Goal: Find specific page/section: Find specific page/section

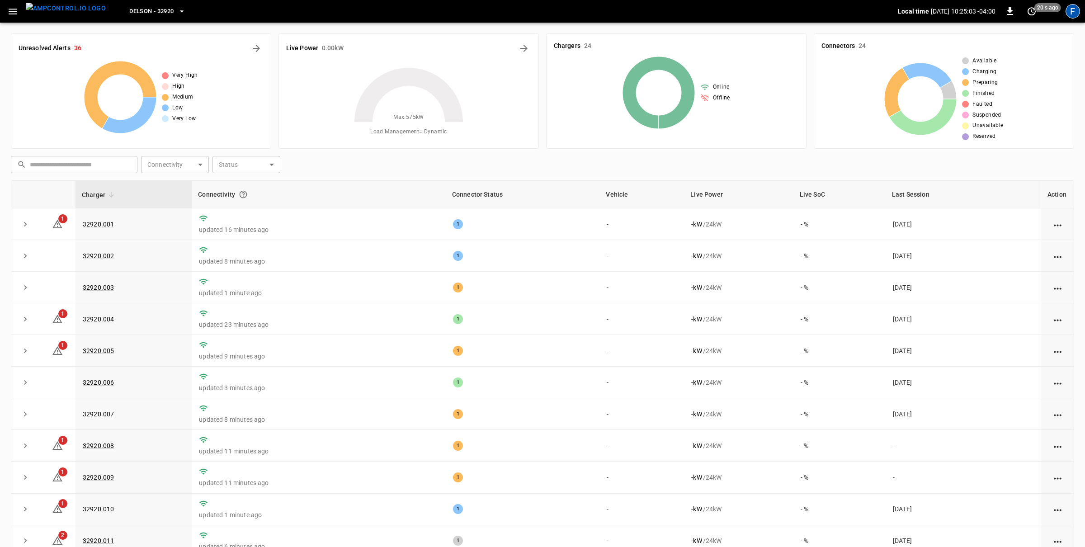
click at [1069, 11] on div "F" at bounding box center [1073, 11] width 14 height 14
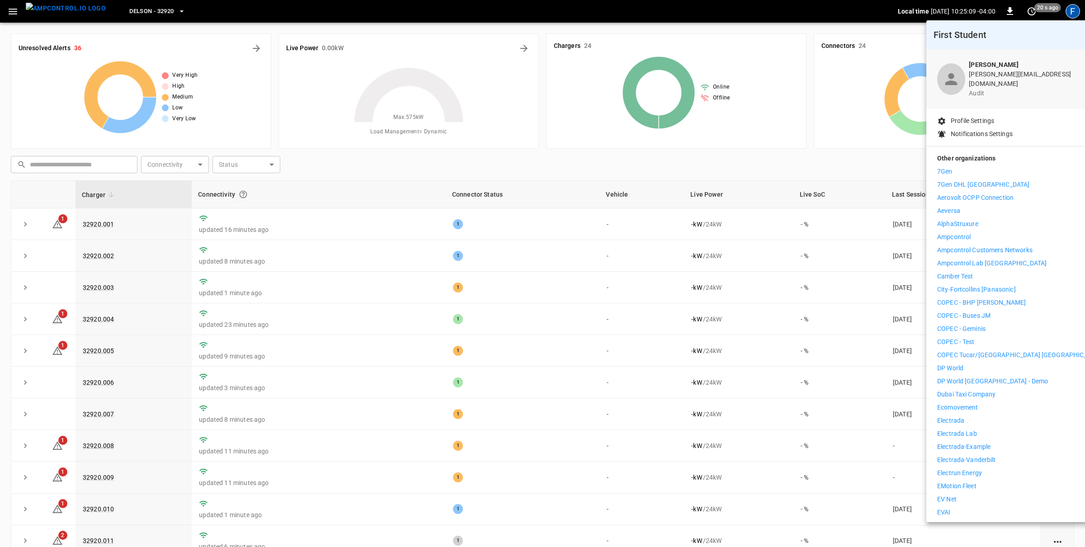
scroll to position [14, 0]
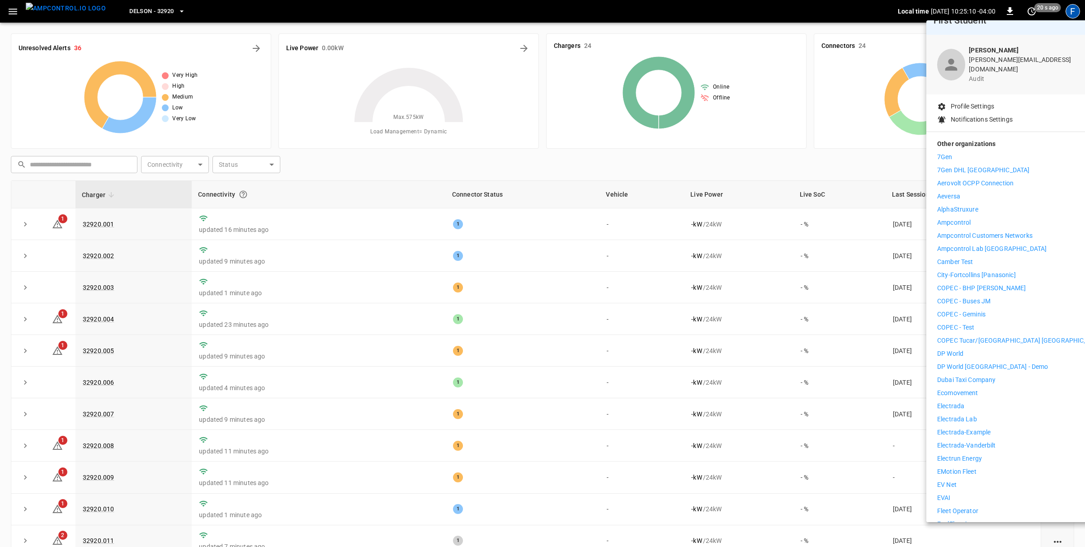
click at [963, 402] on p "Electrada" at bounding box center [950, 406] width 27 height 9
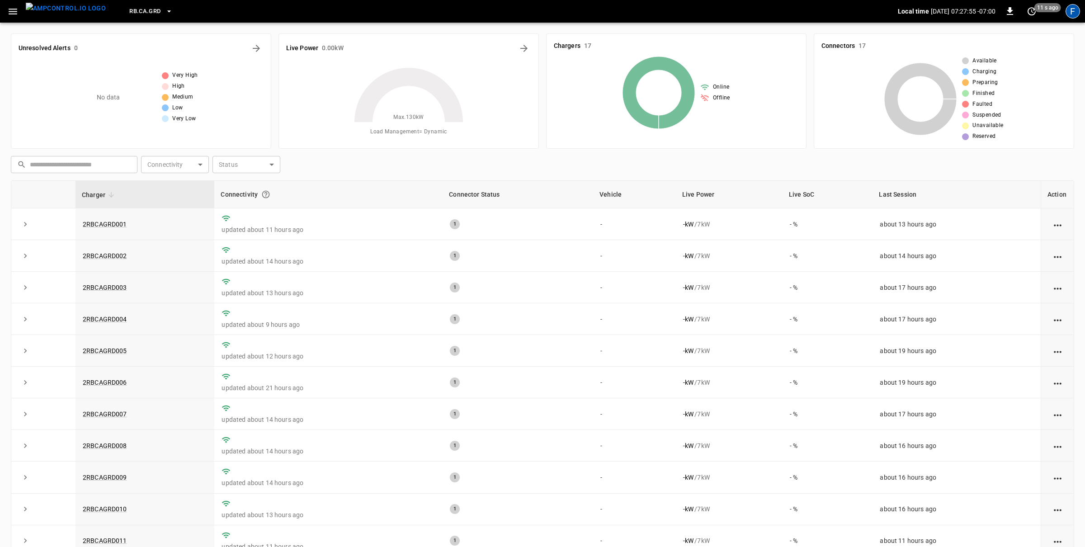
click at [1070, 7] on div "F" at bounding box center [1073, 11] width 14 height 14
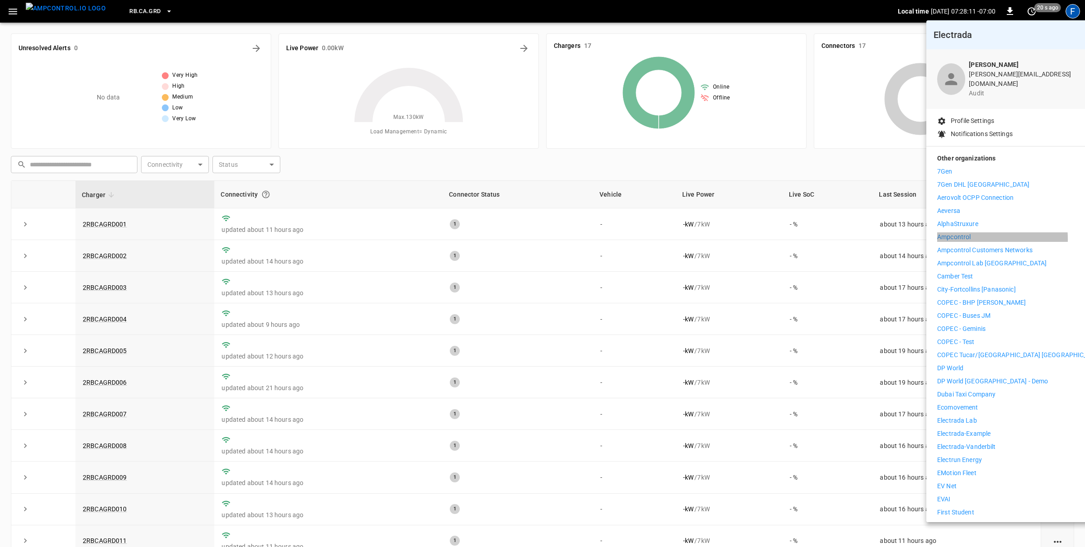
click at [969, 232] on p "Ampcontrol" at bounding box center [953, 236] width 33 height 9
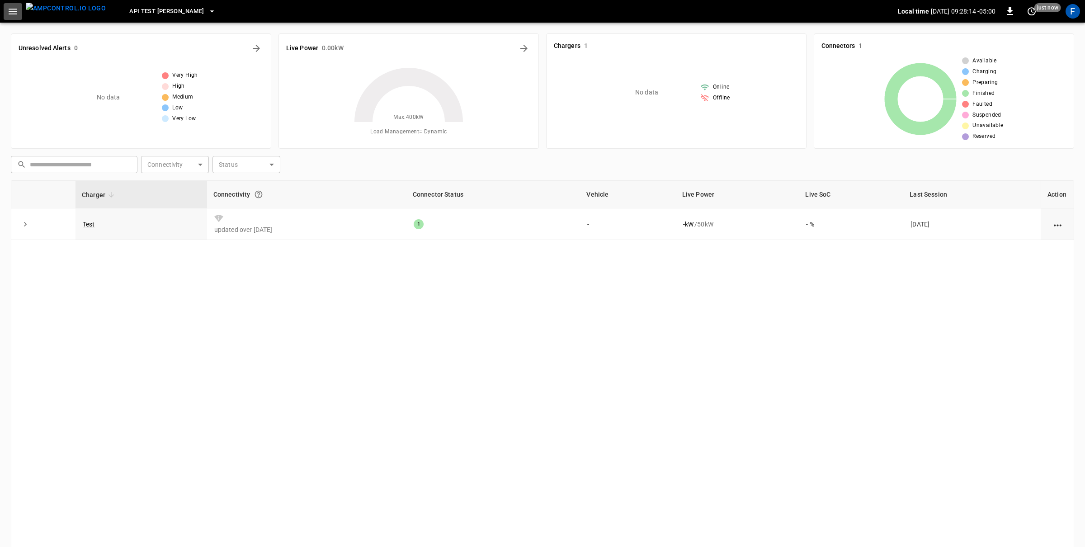
click at [19, 14] on button "button" at bounding box center [13, 11] width 19 height 17
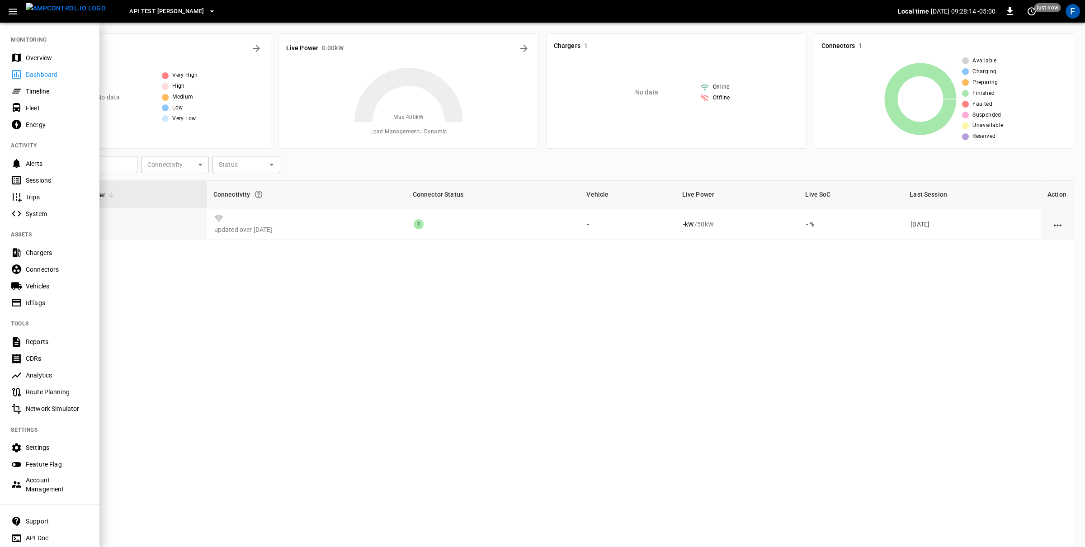
click at [28, 49] on div "Overview" at bounding box center [49, 57] width 99 height 17
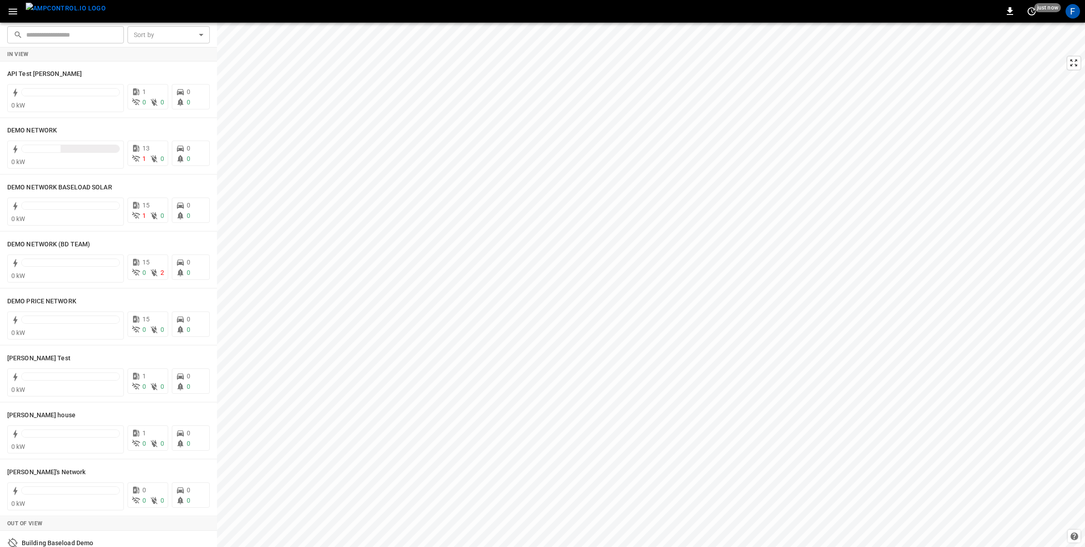
click at [19, 12] on button "button" at bounding box center [13, 11] width 19 height 17
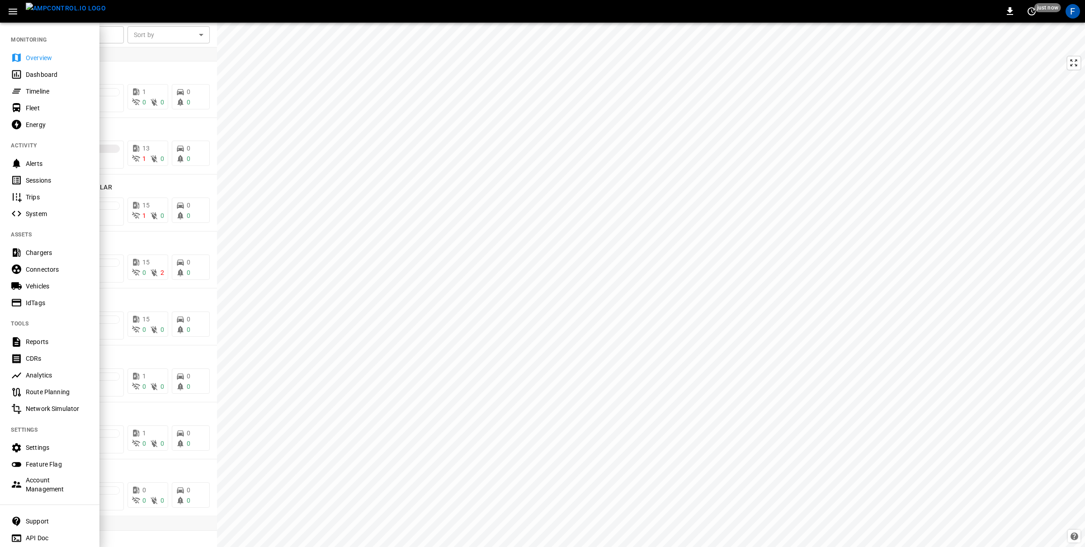
click at [48, 370] on div "Analytics" at bounding box center [49, 375] width 99 height 17
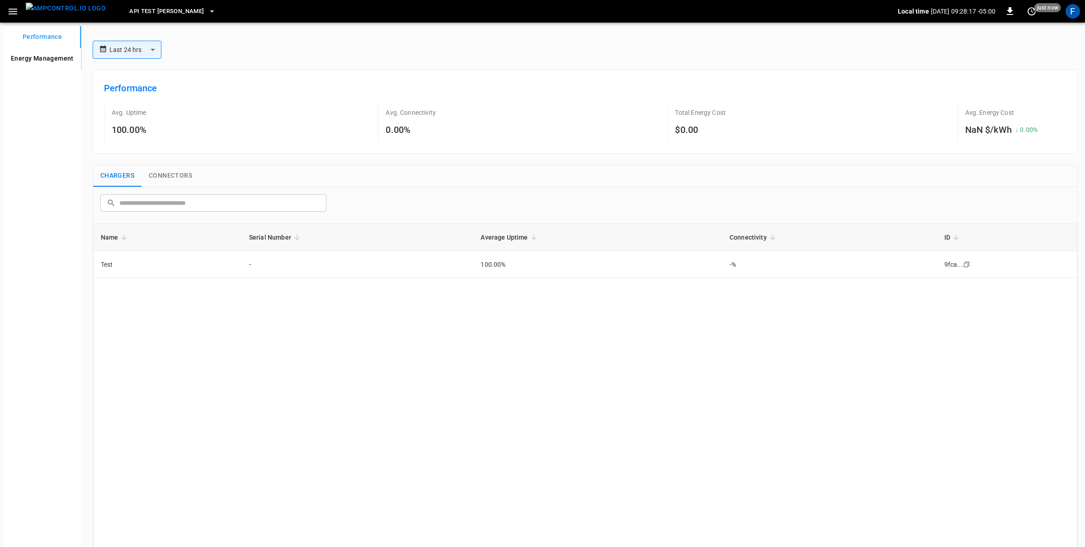
click at [58, 57] on Management "Energy Management" at bounding box center [42, 59] width 77 height 22
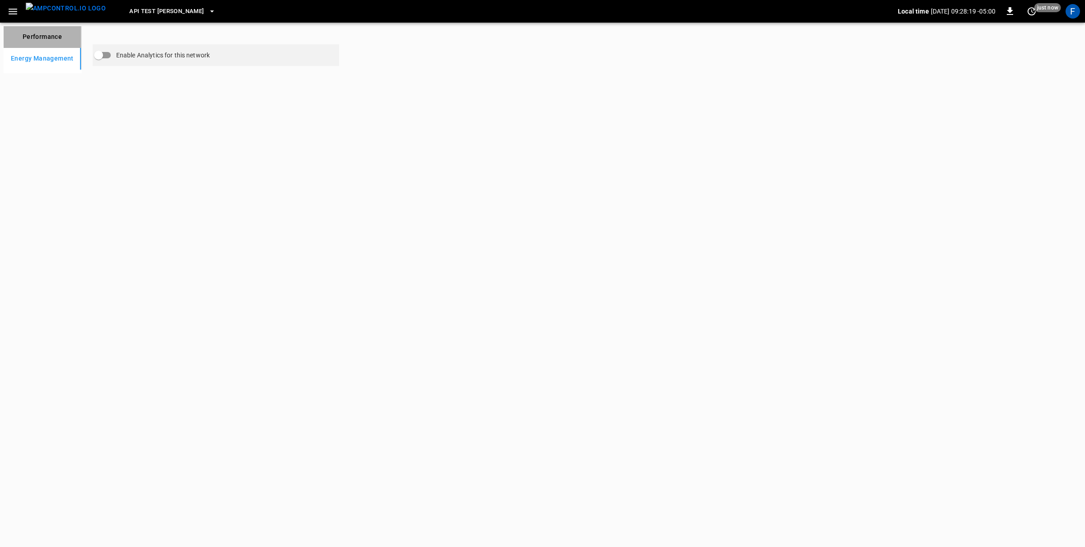
click at [46, 32] on button "Performance" at bounding box center [42, 37] width 77 height 22
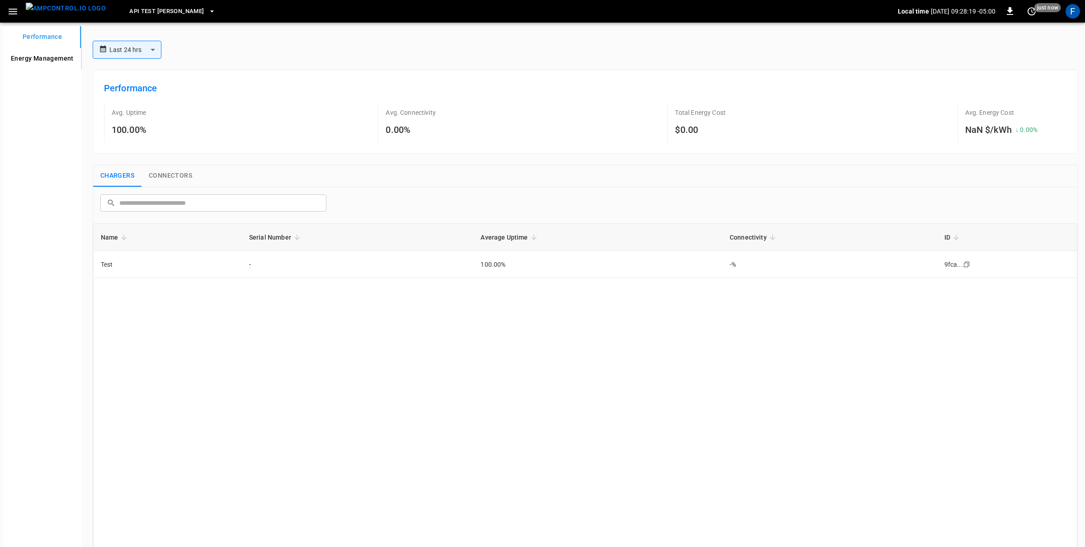
click at [10, 6] on icon "button" at bounding box center [12, 11] width 11 height 11
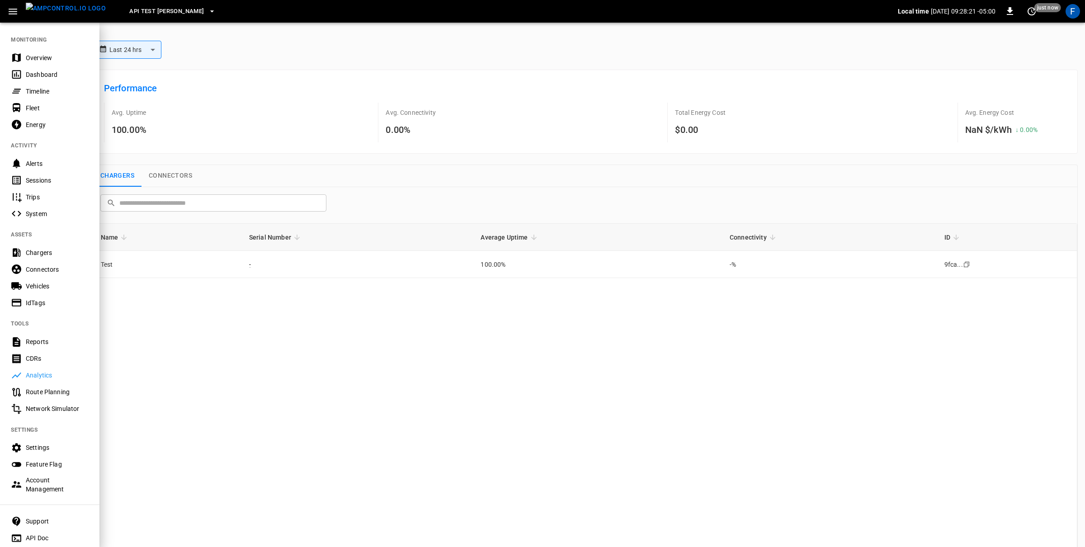
click at [40, 478] on div "Account Management" at bounding box center [57, 485] width 63 height 18
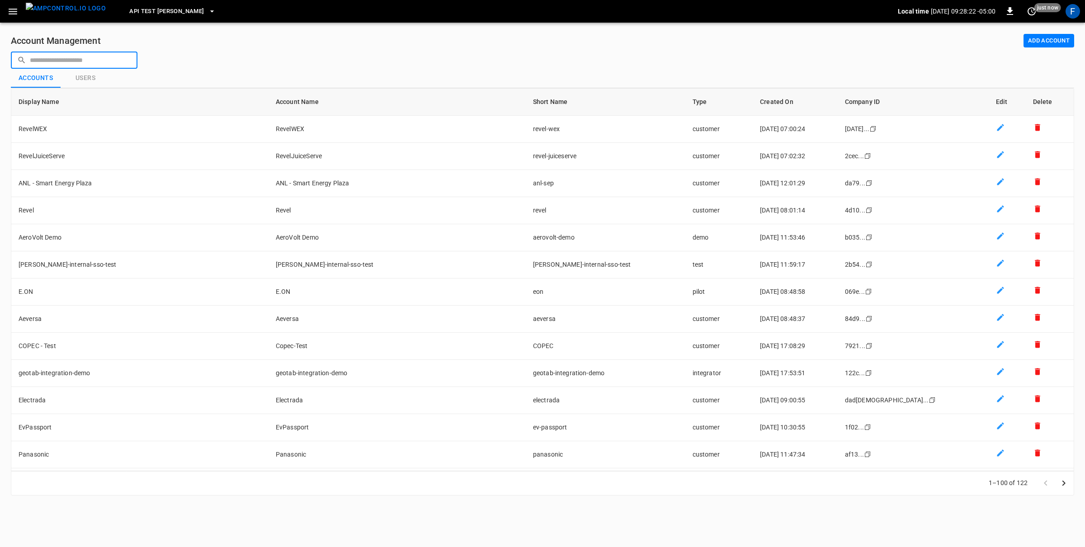
click at [111, 64] on input "text" at bounding box center [80, 60] width 101 height 17
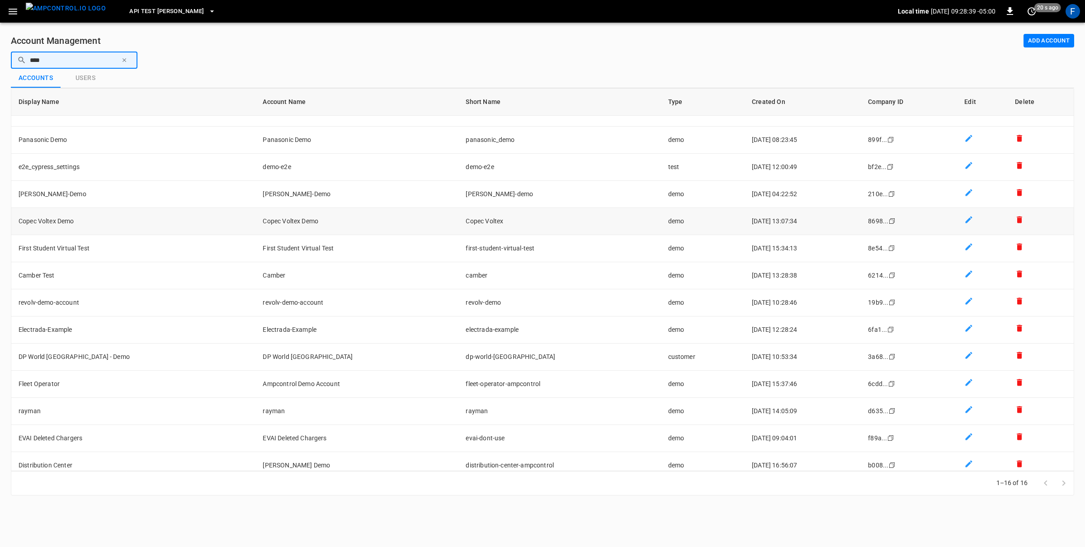
scroll to position [79, 0]
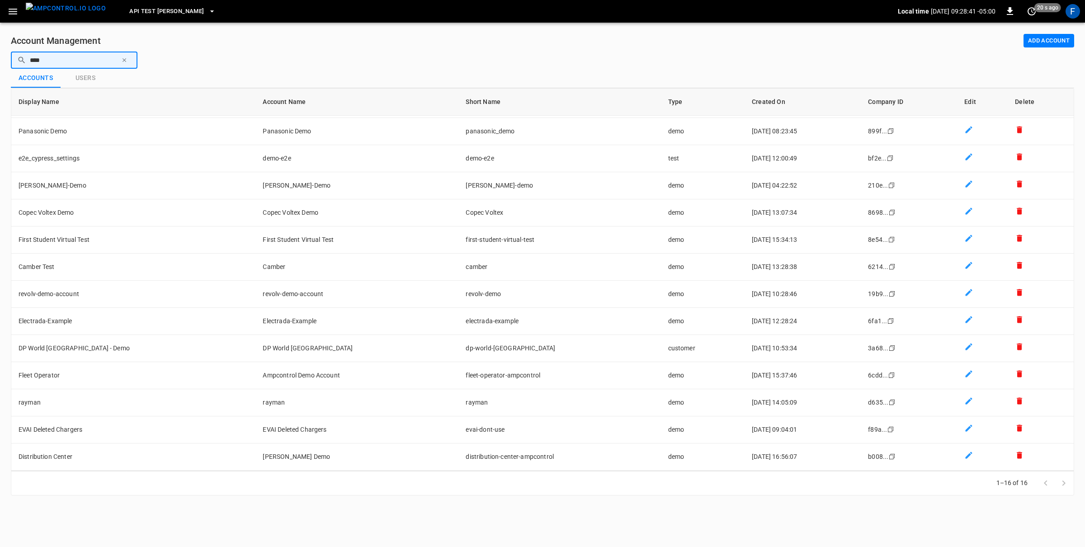
type input "****"
click at [123, 61] on icon "button" at bounding box center [124, 60] width 6 height 6
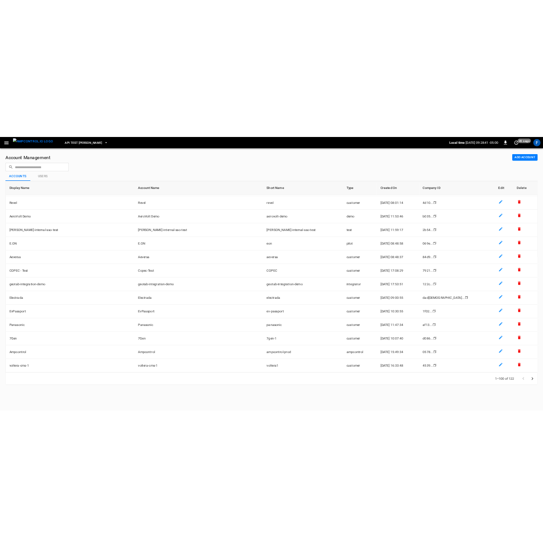
scroll to position [296, 0]
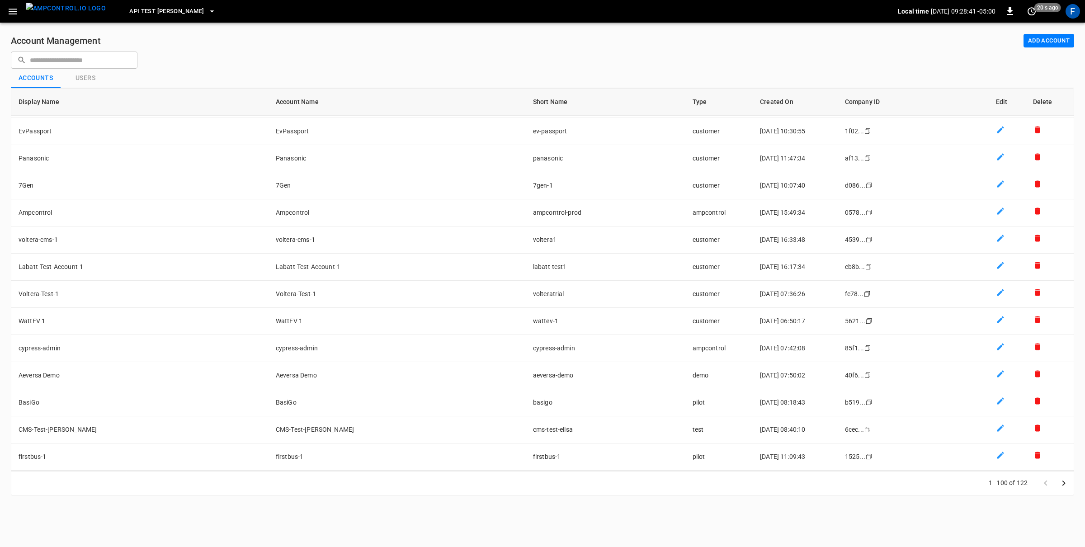
click at [68, 14] on img "menu" at bounding box center [66, 8] width 80 height 11
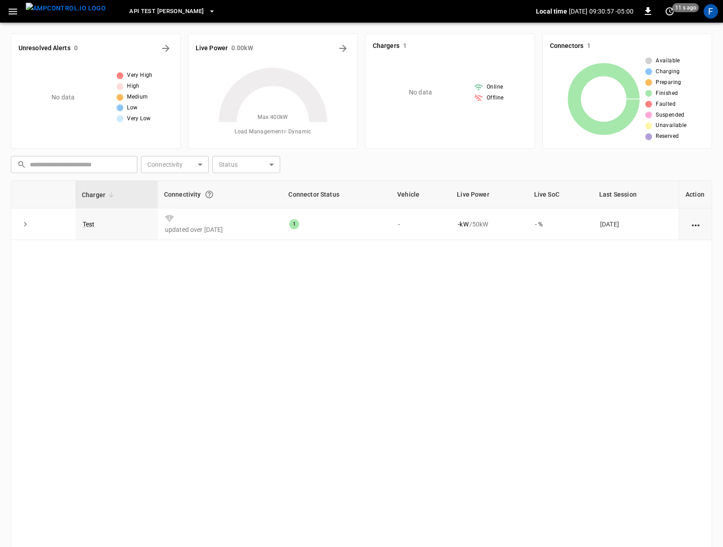
click at [18, 11] on icon "button" at bounding box center [12, 11] width 11 height 11
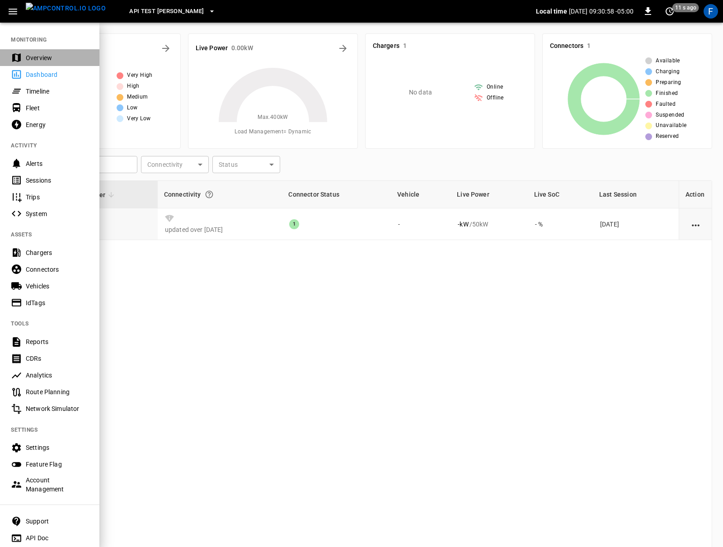
click at [31, 61] on div "Overview" at bounding box center [57, 57] width 63 height 9
